Goal: Information Seeking & Learning: Find specific fact

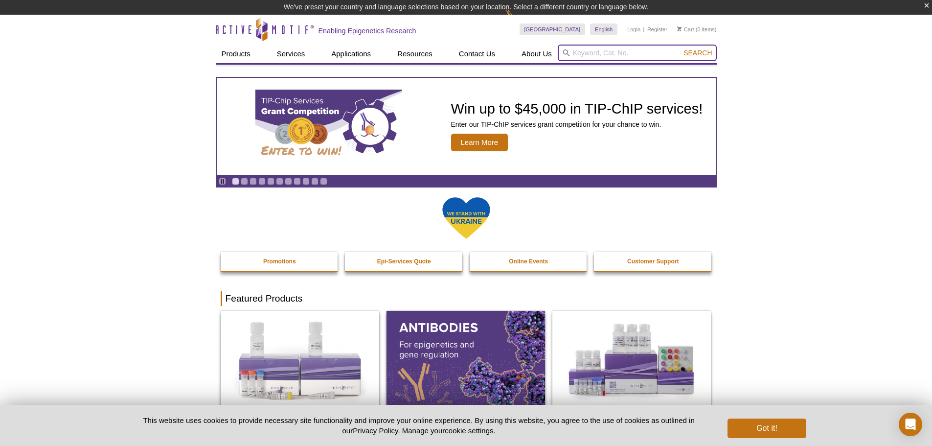
click at [625, 59] on input "search" at bounding box center [637, 53] width 159 height 17
paste input "32011"
type input "32011"
click at [681, 48] on button "Search" at bounding box center [698, 52] width 34 height 9
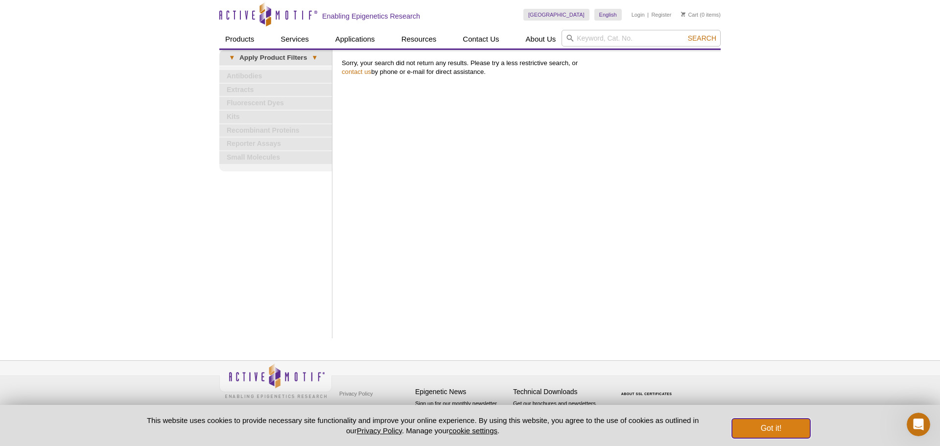
click at [755, 421] on button "Got it!" at bounding box center [771, 429] width 78 height 20
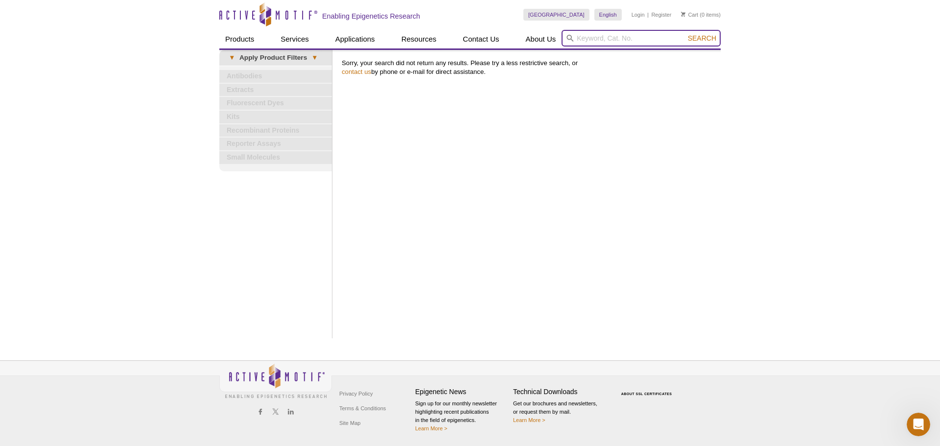
click at [598, 35] on input "search" at bounding box center [640, 38] width 159 height 17
paste input "32011"
type input "32011"
click at [692, 34] on span "Search" at bounding box center [702, 38] width 28 height 8
drag, startPoint x: 683, startPoint y: 41, endPoint x: 676, endPoint y: 39, distance: 7.0
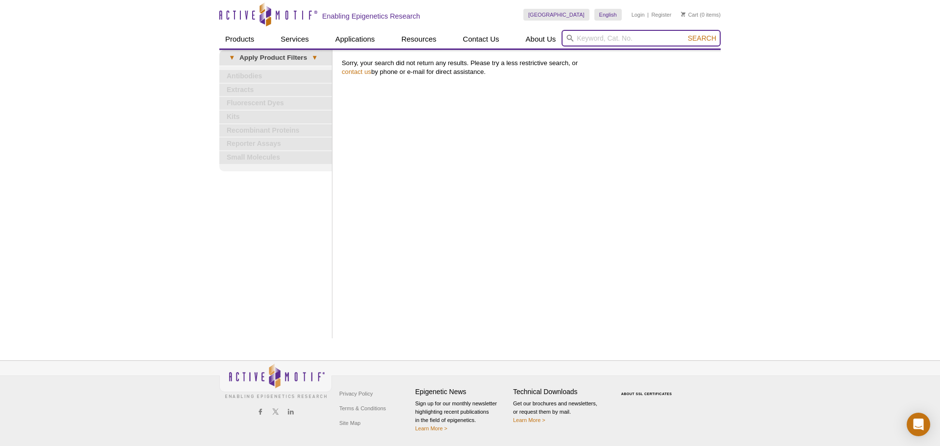
click at [683, 41] on input "search" at bounding box center [640, 38] width 159 height 17
paste input "61249"
type input "61249"
click at [708, 39] on span "Search" at bounding box center [702, 38] width 28 height 8
